Goal: Information Seeking & Learning: Learn about a topic

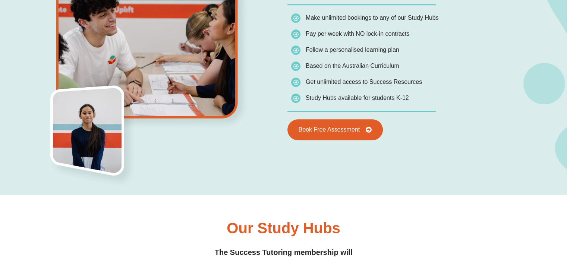
scroll to position [565, 0]
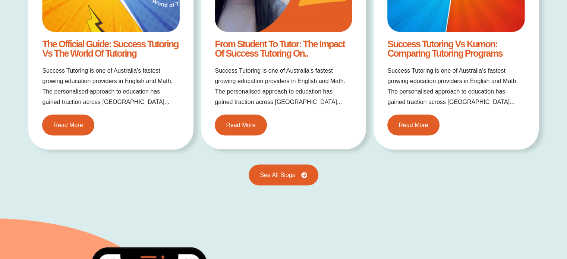
scroll to position [1568, 0]
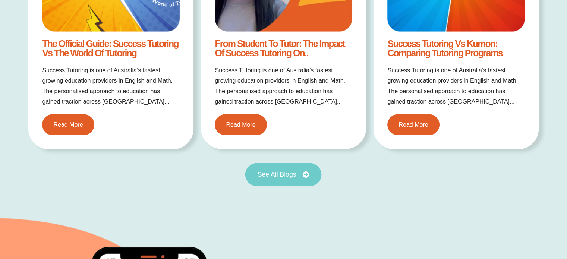
click at [274, 169] on link "See All Blogs" at bounding box center [283, 174] width 76 height 23
